Goal: Communication & Community: Answer question/provide support

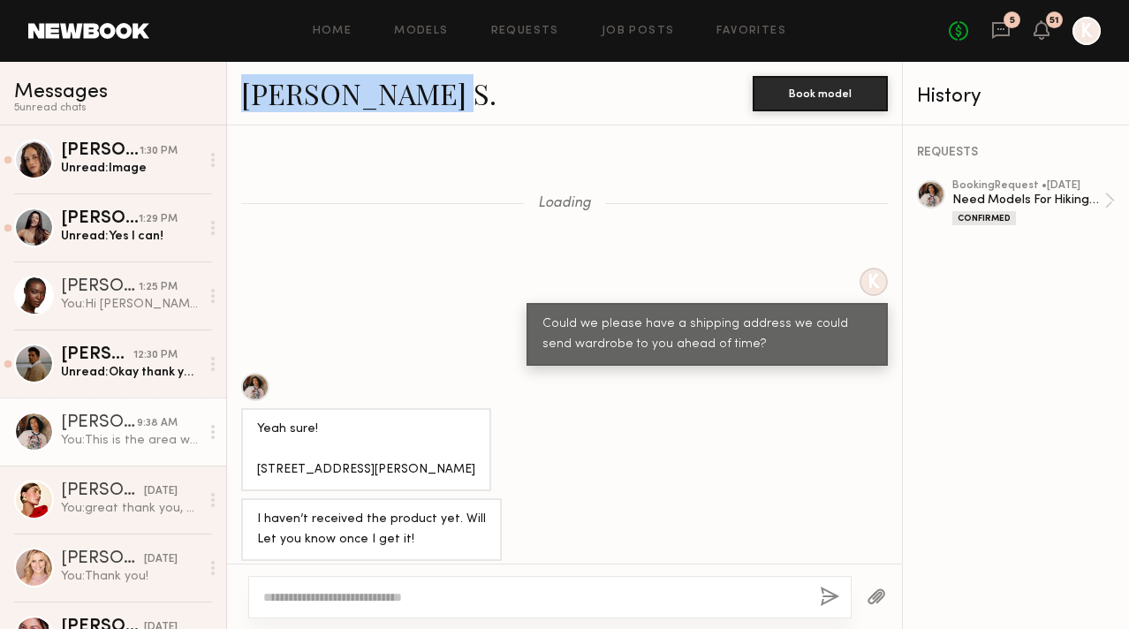
scroll to position [1390, 0]
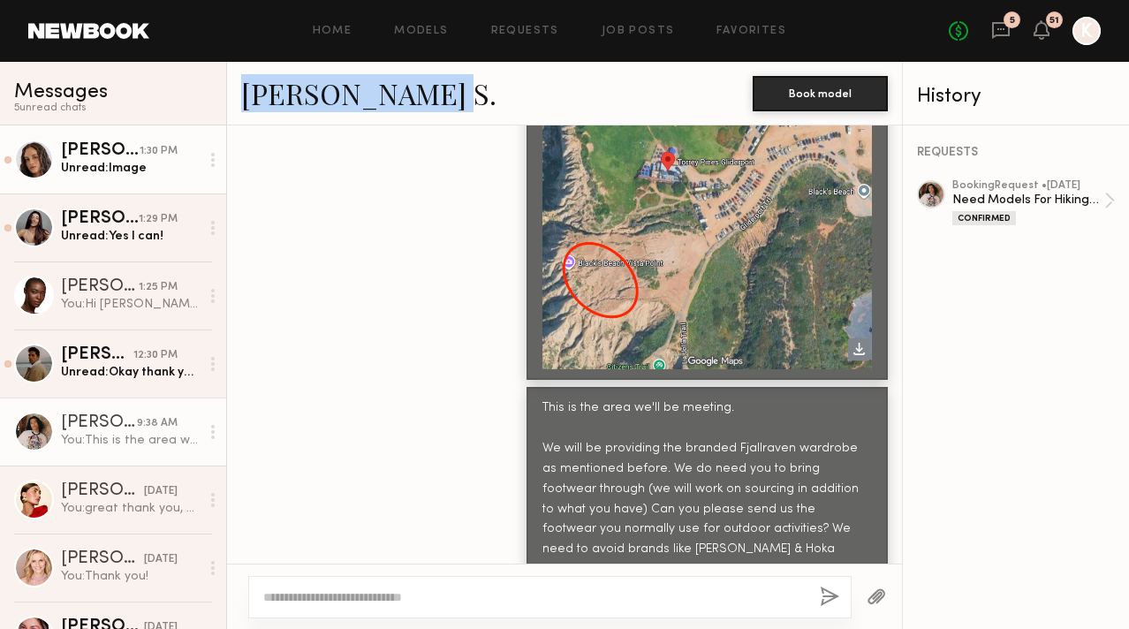
click at [99, 170] on div "Unread: Image" at bounding box center [130, 168] width 139 height 17
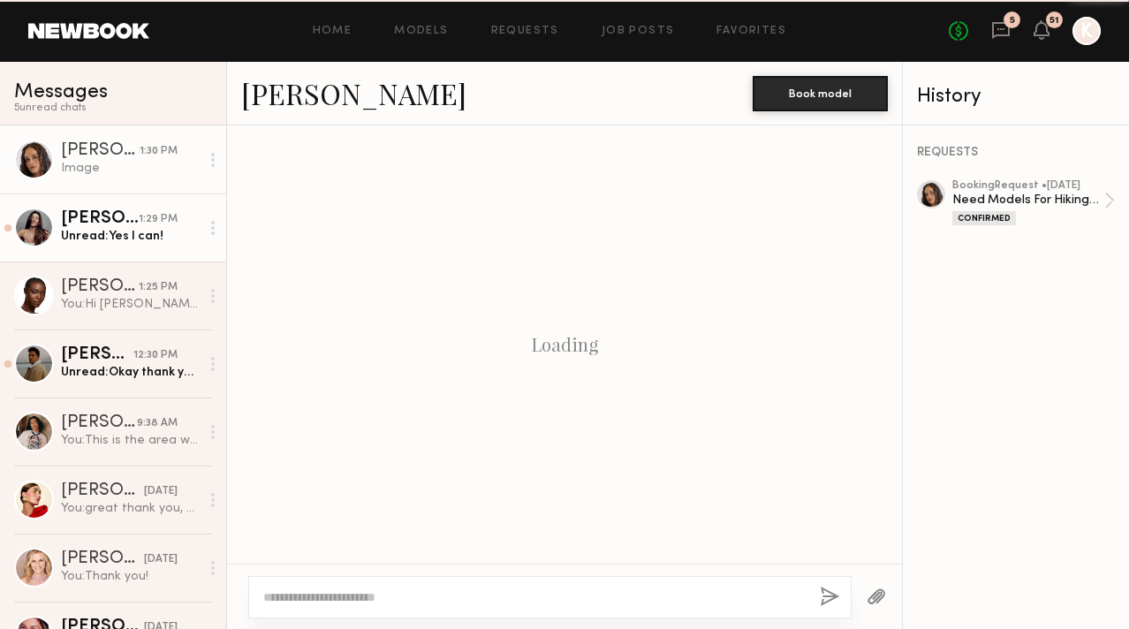
scroll to position [1296, 0]
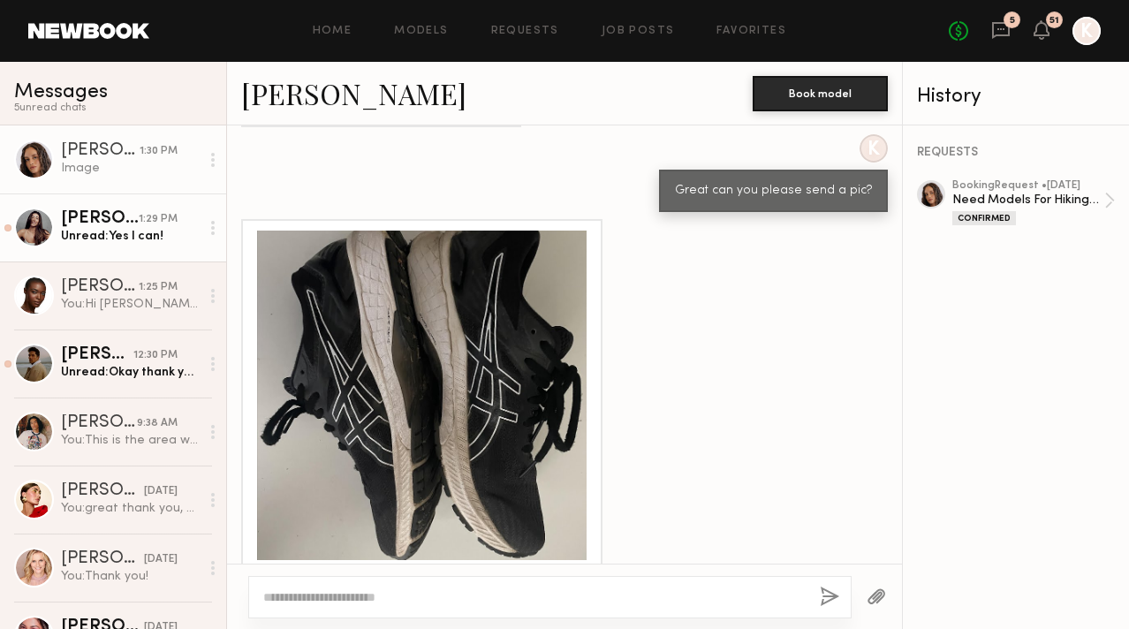
click at [111, 235] on div "Unread: Yes I can!" at bounding box center [130, 236] width 139 height 17
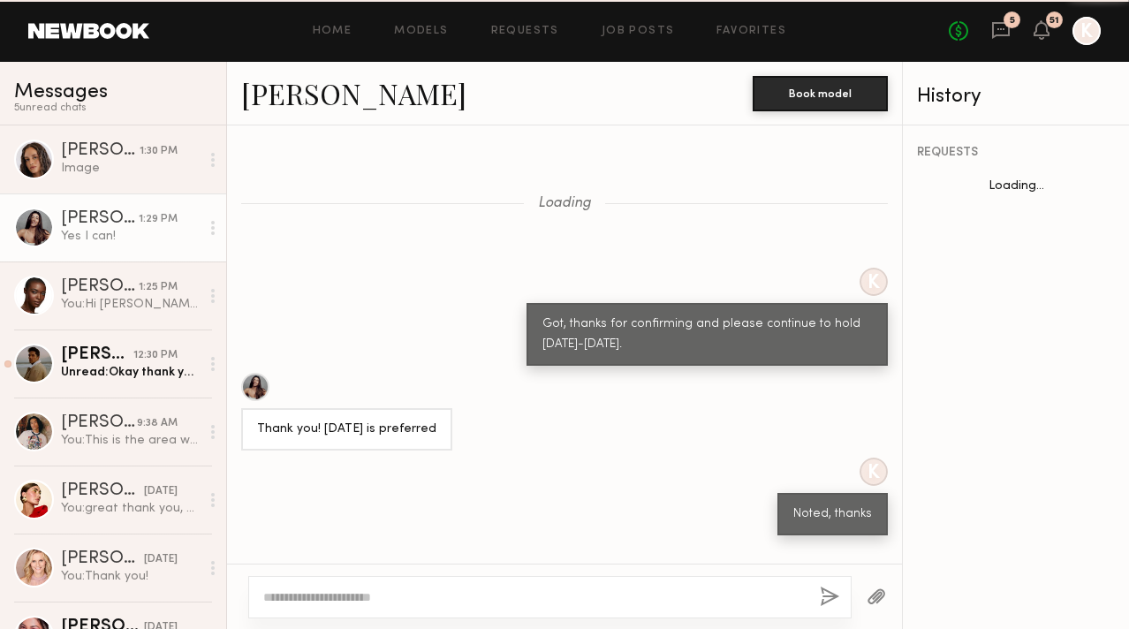
scroll to position [952, 0]
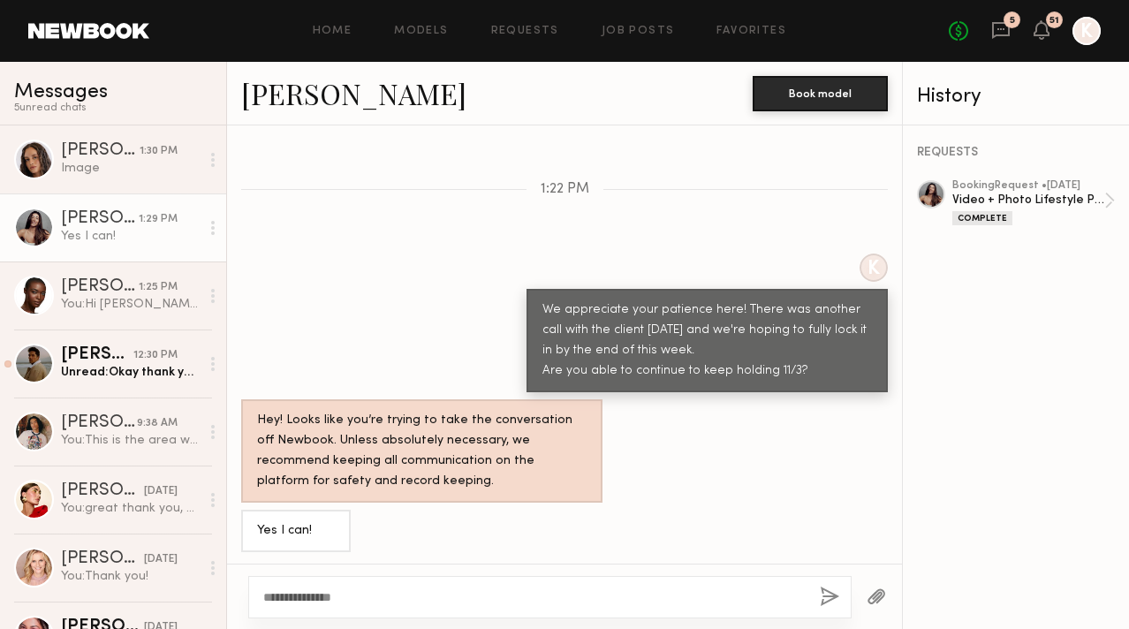
type textarea "**********"
click at [814, 597] on div "**********" at bounding box center [549, 597] width 603 height 42
click at [831, 598] on button "button" at bounding box center [829, 597] width 19 height 22
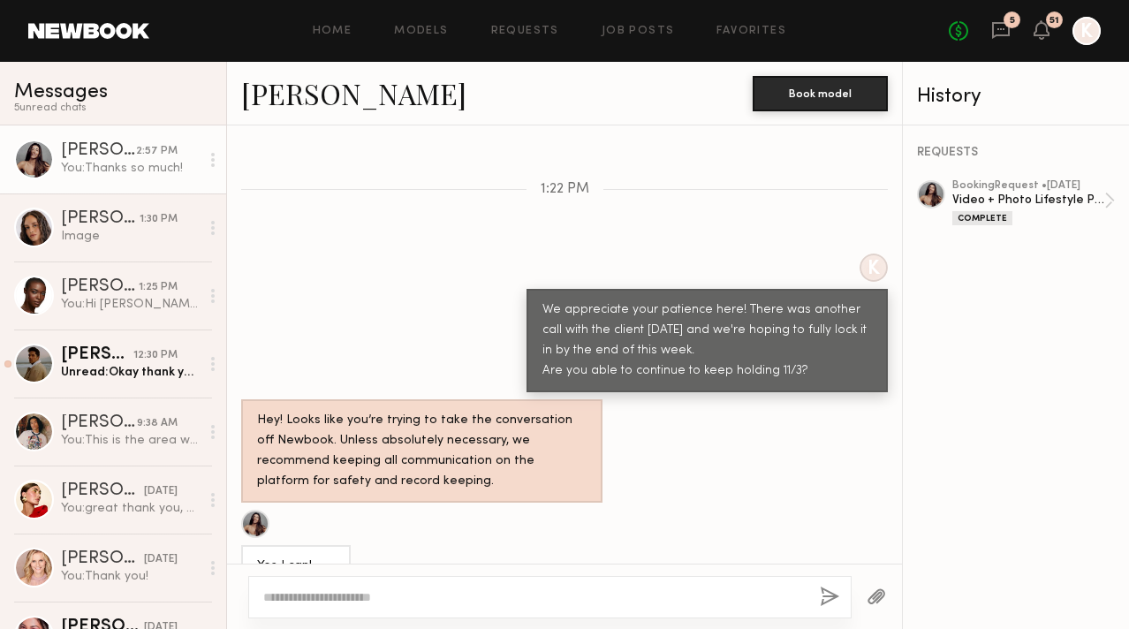
scroll to position [1171, 0]
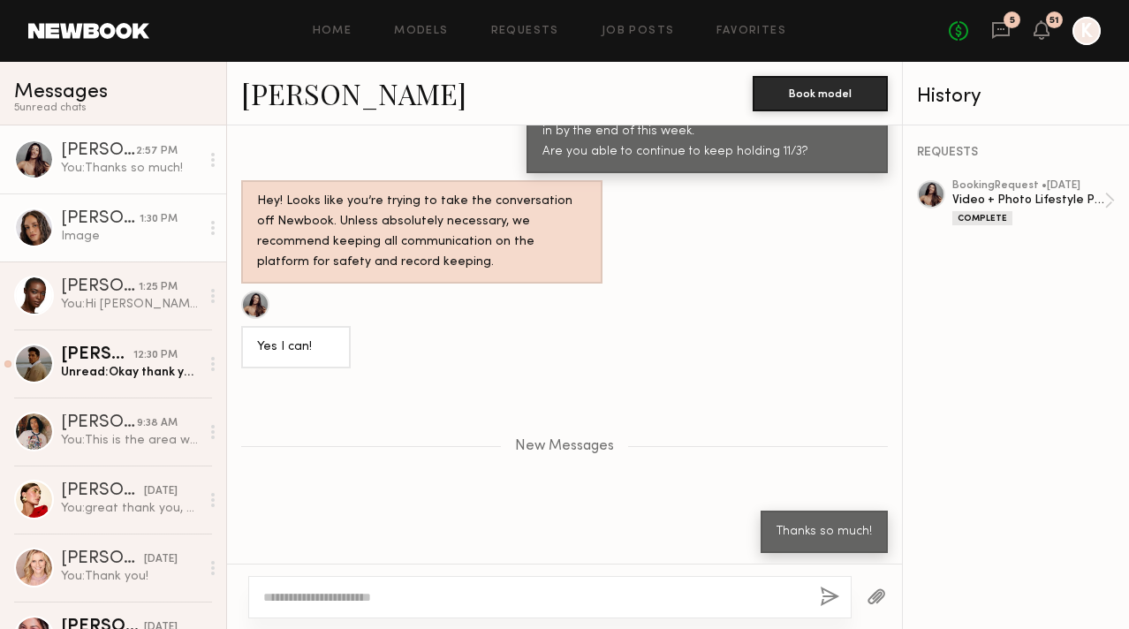
click at [107, 231] on div "Image" at bounding box center [130, 236] width 139 height 17
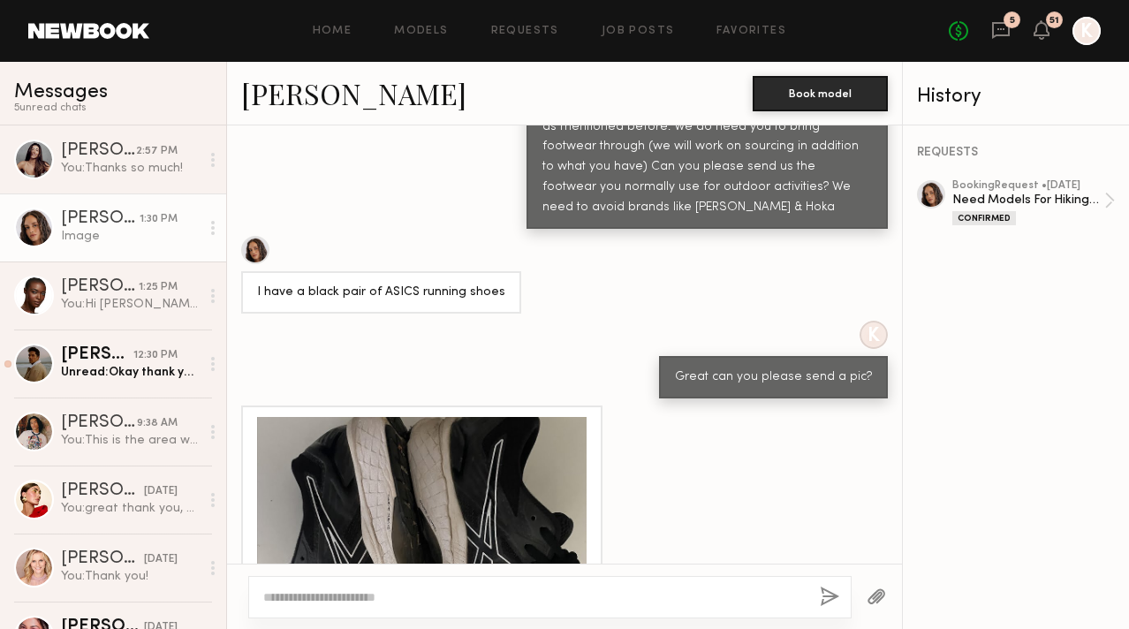
scroll to position [1296, 0]
